Goal: Find contact information: Find contact information

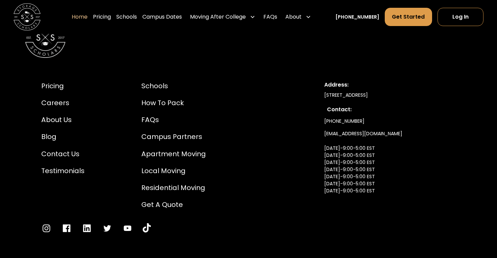
scroll to position [2301, 0]
drag, startPoint x: 324, startPoint y: 83, endPoint x: 353, endPoint y: 82, distance: 29.1
click at [353, 92] on div "[STREET_ADDRESS]" at bounding box center [389, 95] width 131 height 7
copy div "[STREET_ADDRESS]"
click at [330, 81] on div "Address: 500 W 5th St, Suite 400, Winston Salem, NC 27101 Contact: (336) 815-01…" at bounding box center [389, 147] width 131 height 133
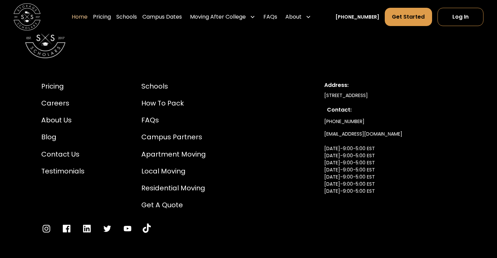
drag, startPoint x: 325, startPoint y: 80, endPoint x: 443, endPoint y: 84, distance: 118.0
click at [443, 92] on div "[STREET_ADDRESS]" at bounding box center [389, 95] width 131 height 7
copy div "[STREET_ADDRESS]"
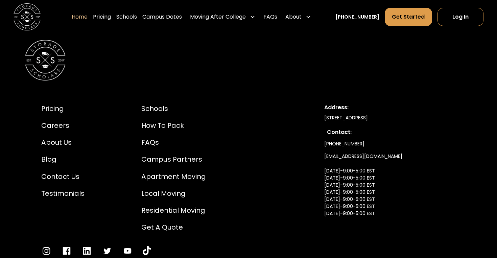
scroll to position [2275, 0]
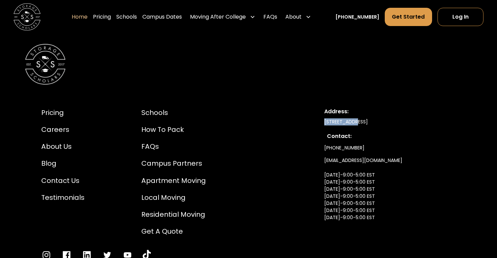
drag, startPoint x: 324, startPoint y: 109, endPoint x: 353, endPoint y: 107, distance: 29.5
click at [353, 118] on div "[STREET_ADDRESS]" at bounding box center [389, 121] width 131 height 7
copy div "[STREET_ADDRESS]"
drag, startPoint x: 356, startPoint y: 108, endPoint x: 376, endPoint y: 108, distance: 19.9
click at [376, 118] on div "[STREET_ADDRESS]" at bounding box center [389, 121] width 131 height 7
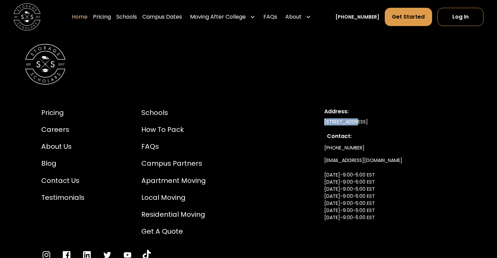
copy div "Suite 400"
click at [427, 118] on div "[STREET_ADDRESS]" at bounding box center [389, 121] width 131 height 7
copy div "27101"
drag, startPoint x: 322, startPoint y: 110, endPoint x: 353, endPoint y: 108, distance: 31.5
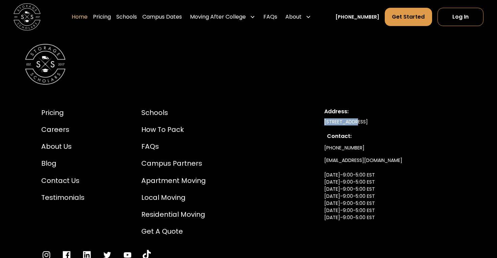
click at [353, 108] on div "Pricing Careers About Us Blog Contact Us Testimonials Schools How to Pack FAQs …" at bounding box center [248, 183] width 447 height 185
copy div "[STREET_ADDRESS]"
drag, startPoint x: 356, startPoint y: 108, endPoint x: 377, endPoint y: 108, distance: 20.3
click at [377, 118] on div "[STREET_ADDRESS]" at bounding box center [389, 121] width 131 height 7
copy div "Suite 400"
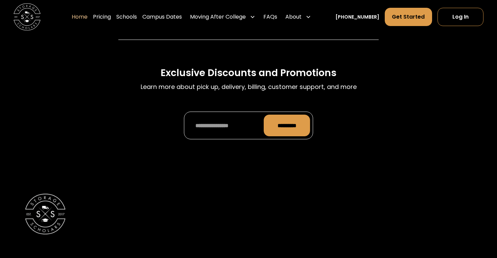
scroll to position [2125, 0]
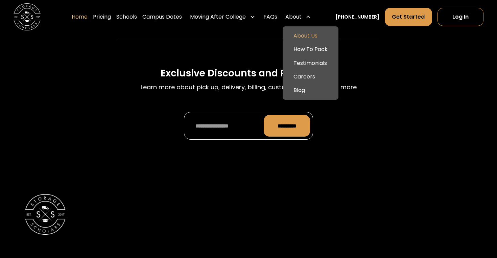
click at [310, 35] on link "About Us" at bounding box center [310, 36] width 50 height 14
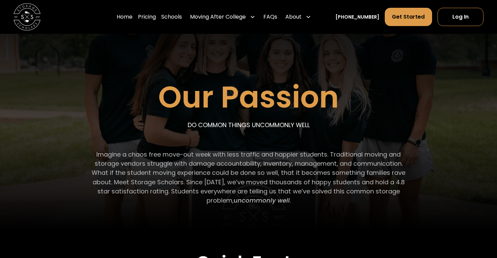
scroll to position [74, 0]
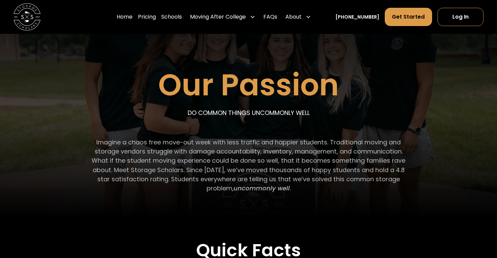
drag, startPoint x: 93, startPoint y: 142, endPoint x: 288, endPoint y: 187, distance: 200.0
click at [288, 188] on p "Imagine a chaos free move-out week with less traffic and happier students. Trad…" at bounding box center [248, 165] width 325 height 55
copy p "Imagine a chaos free move-out week with less traffic and happier students. Trad…"
click at [394, 121] on div "Our Passion DO COMMON THINGS UNCOMMONLY WELL Imagine a chaos free move-out week…" at bounding box center [248, 88] width 447 height 257
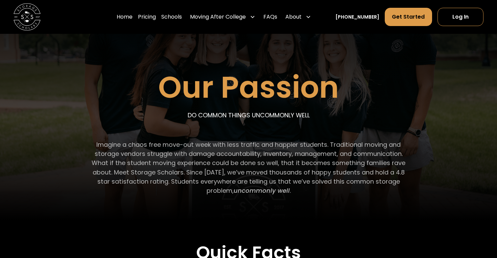
scroll to position [0, 0]
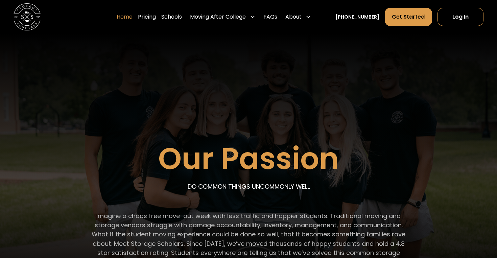
click at [132, 13] on link "Home" at bounding box center [125, 16] width 16 height 19
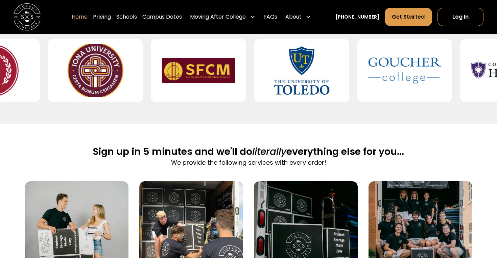
scroll to position [320, 0]
